Goal: Task Accomplishment & Management: Use online tool/utility

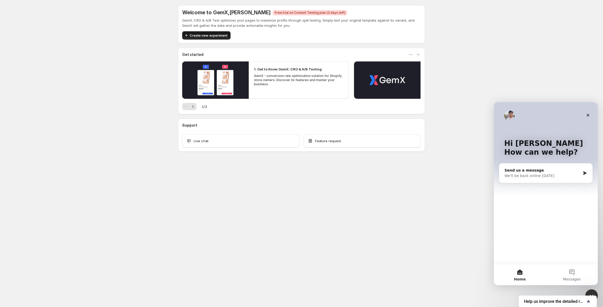
click at [214, 34] on span "Create new experiment" at bounding box center [209, 35] width 38 height 5
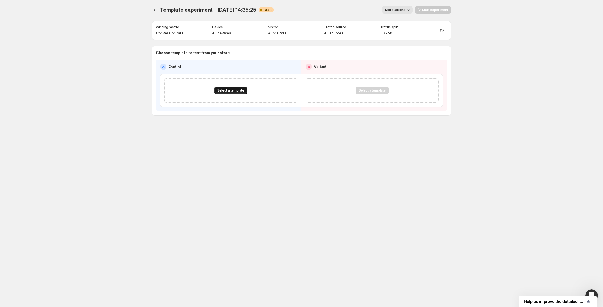
click at [233, 92] on span "Select a template" at bounding box center [230, 90] width 27 height 4
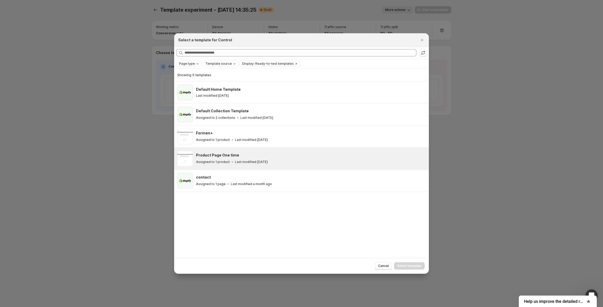
click at [246, 156] on div "Product Page One time" at bounding box center [310, 155] width 228 height 5
click at [408, 265] on span "Select template" at bounding box center [409, 266] width 24 height 4
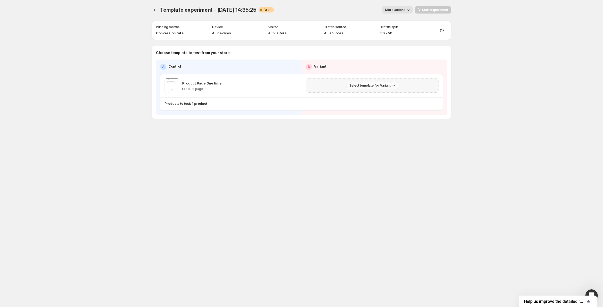
click at [363, 85] on span "Select template for Variant" at bounding box center [369, 85] width 41 height 4
click at [358, 96] on span "Select an existing template" at bounding box center [369, 96] width 44 height 4
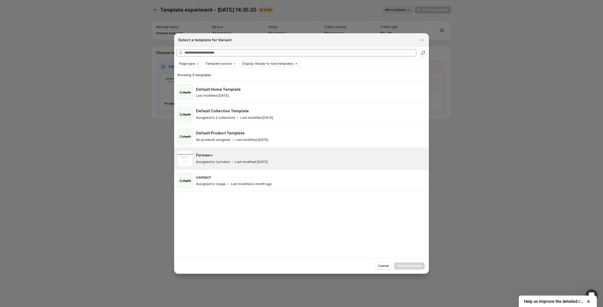
click at [253, 152] on div "Formen+ Assigned to 1 product Last modified [DATE]" at bounding box center [311, 159] width 230 height 16
click at [415, 266] on span "Select template" at bounding box center [409, 266] width 24 height 4
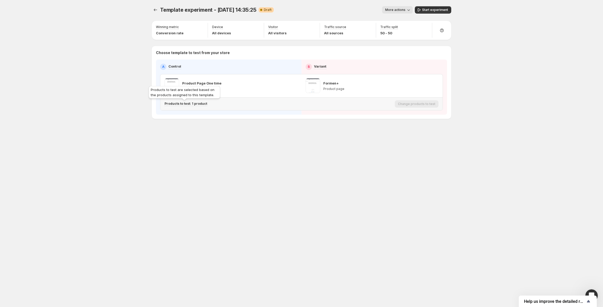
click at [200, 103] on p "Products to test: 1 product" at bounding box center [186, 104] width 43 height 4
click at [261, 131] on icon "Search for and select a customer segment" at bounding box center [262, 131] width 4 height 4
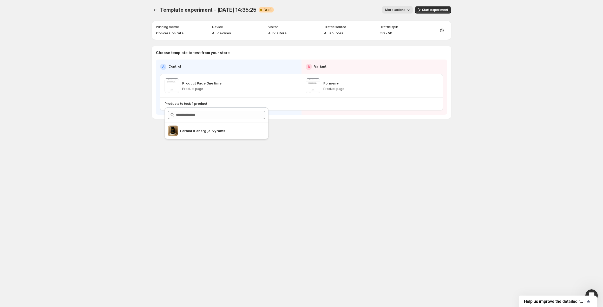
click at [491, 56] on div "Template experiment - [DATE] 14:35:25. This page is ready Template experiment -…" at bounding box center [301, 153] width 603 height 307
click at [433, 86] on icon "button" at bounding box center [434, 85] width 5 height 5
click at [434, 85] on icon "button" at bounding box center [434, 85] width 5 height 5
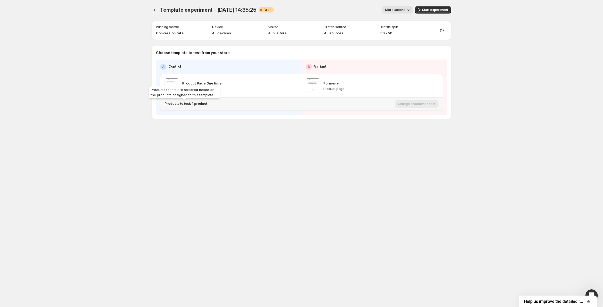
click at [198, 103] on p "Products to test: 1 product" at bounding box center [186, 104] width 43 height 4
click at [263, 131] on icon "Search for and select a customer segment" at bounding box center [261, 130] width 5 height 5
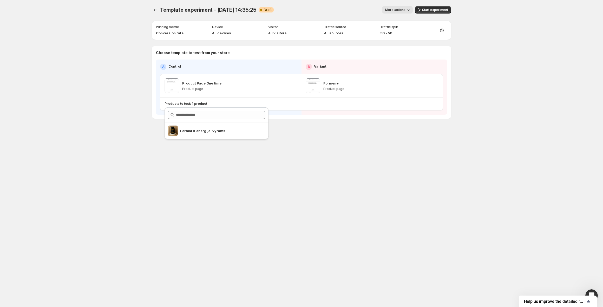
click at [323, 127] on div "Template experiment - [DATE] 14:35:25. This page is ready Template experiment -…" at bounding box center [302, 73] width 312 height 147
click at [414, 10] on div "More actions More actions More actions Start experiment" at bounding box center [364, 9] width 173 height 7
click at [410, 10] on icon "button" at bounding box center [408, 9] width 5 height 5
click at [409, 9] on icon "button" at bounding box center [408, 9] width 5 height 5
click at [170, 34] on p "Conversion rate" at bounding box center [170, 32] width 28 height 5
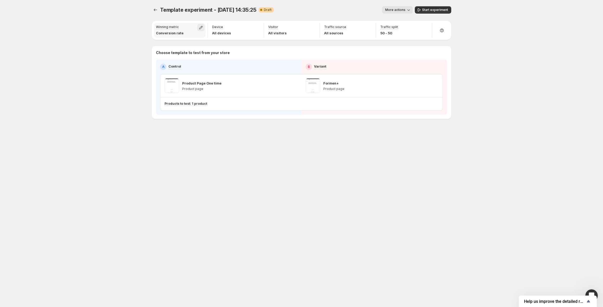
click at [199, 27] on icon "button" at bounding box center [200, 27] width 5 height 5
click at [154, 53] on span at bounding box center [155, 53] width 4 height 4
click at [133, 33] on div "Template experiment - [DATE] 14:35:25. This page is ready Template experiment -…" at bounding box center [301, 153] width 603 height 307
click at [413, 11] on button "More actions" at bounding box center [397, 9] width 31 height 7
click at [410, 10] on icon "button" at bounding box center [408, 9] width 5 height 5
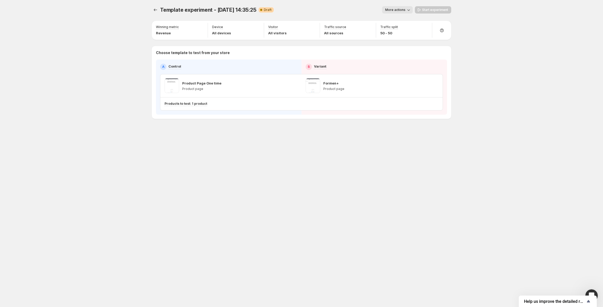
click at [424, 11] on div "Start experiment" at bounding box center [433, 9] width 36 height 7
click at [201, 103] on p "Products to test: 1 product" at bounding box center [186, 104] width 43 height 4
click at [261, 131] on icon "Search for and select a customer segment" at bounding box center [261, 130] width 5 height 5
click at [115, 128] on div "Template experiment - [DATE] 14:35:25. This page is ready Template experiment -…" at bounding box center [301, 153] width 603 height 307
click at [514, 71] on div "Template experiment - [DATE] 14:35:25. This page is ready Template experiment -…" at bounding box center [301, 153] width 603 height 307
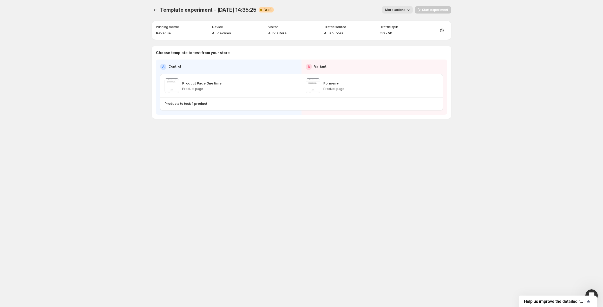
click at [399, 9] on span "More actions" at bounding box center [395, 10] width 20 height 4
click at [399, 45] on span "Delete" at bounding box center [406, 47] width 25 height 5
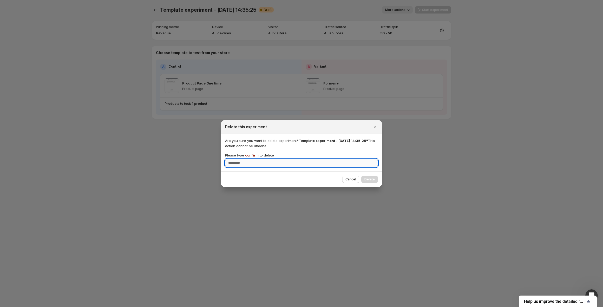
click at [268, 165] on input "Please type confirm to delete" at bounding box center [301, 163] width 153 height 8
type input "*******"
